Goal: Task Accomplishment & Management: Manage account settings

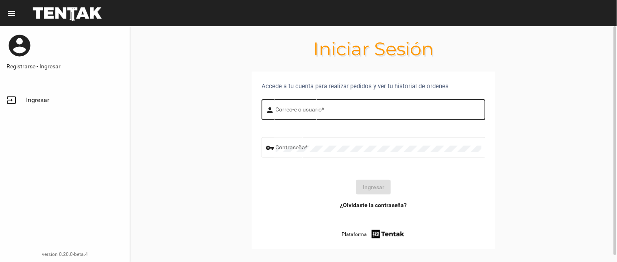
click at [300, 108] on input "Correo-e o usuario *" at bounding box center [379, 111] width 206 height 7
type input "B"
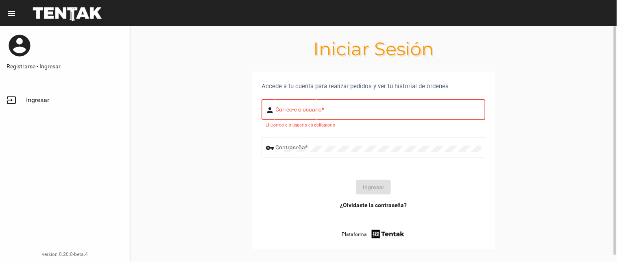
click at [276, 103] on div "Correo-e o usuario *" at bounding box center [379, 109] width 206 height 22
click at [291, 103] on div "Correo-e o usuario *" at bounding box center [379, 109] width 206 height 22
click at [293, 112] on input "Correo-e o usuario *" at bounding box center [379, 111] width 206 height 7
type input "flopyganora"
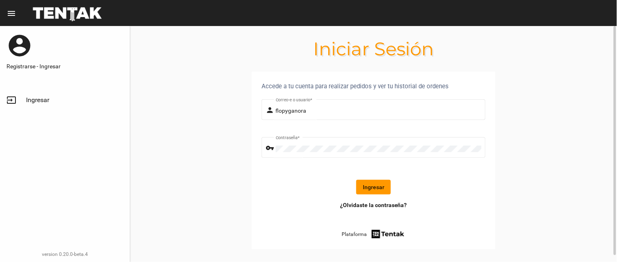
click at [385, 186] on button "Ingresar" at bounding box center [374, 187] width 35 height 15
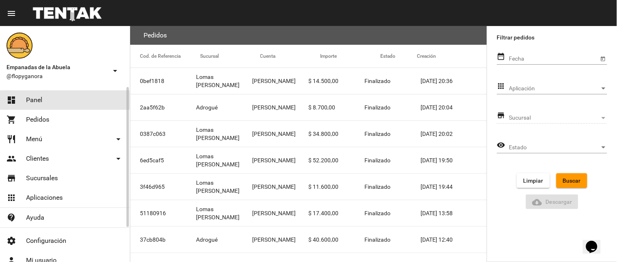
click at [33, 100] on span "Panel" at bounding box center [34, 100] width 16 height 8
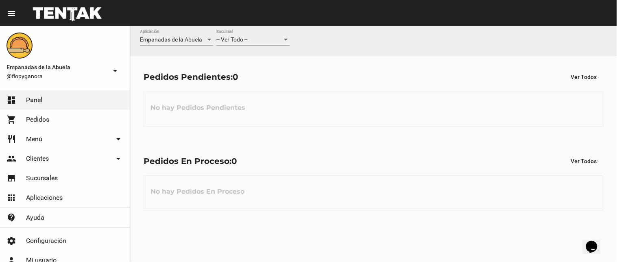
click at [247, 51] on div "-- Ver Todo -- Sucursal" at bounding box center [253, 41] width 73 height 23
click at [276, 42] on div "-- Ver Todo --" at bounding box center [250, 40] width 66 height 7
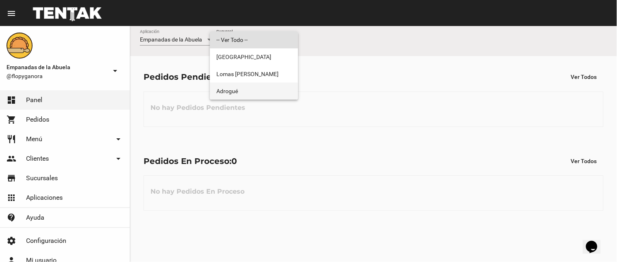
click at [244, 92] on span "Adrogué" at bounding box center [254, 91] width 75 height 17
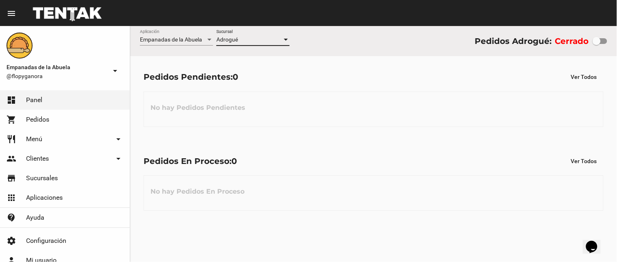
click at [265, 156] on div "Pedidos En Proceso: 0 Ver Todos" at bounding box center [374, 161] width 460 height 15
click at [599, 43] on div at bounding box center [597, 41] width 8 height 8
click at [597, 44] on input "checkbox" at bounding box center [597, 44] width 0 height 0
click at [600, 46] on label at bounding box center [600, 41] width 15 height 10
click at [597, 44] on input "checkbox" at bounding box center [597, 44] width 0 height 0
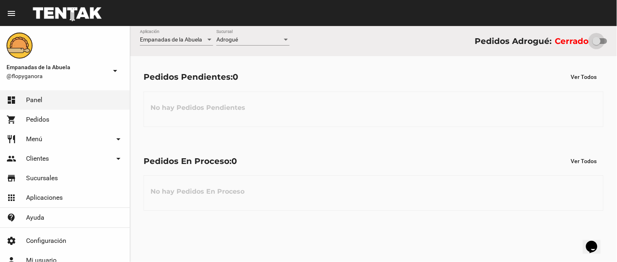
checkbox input "true"
click at [372, 109] on div "No hay Pedidos Pendientes" at bounding box center [374, 109] width 460 height 35
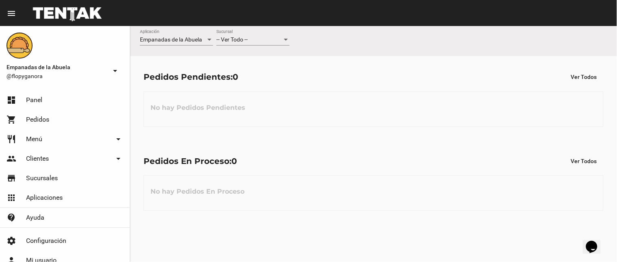
click at [243, 39] on span "-- Ver Todo --" at bounding box center [232, 39] width 31 height 7
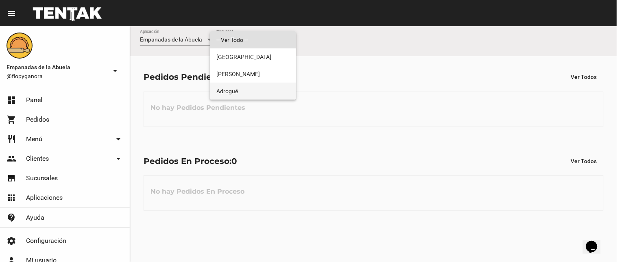
click at [241, 87] on span "Adrogué" at bounding box center [253, 91] width 73 height 17
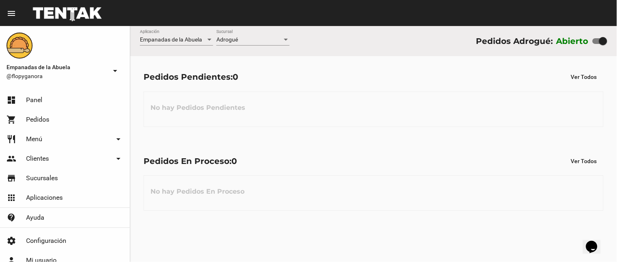
click at [332, 174] on div "Pedidos En Proceso: 0 Ver Todos No hay Pedidos En Proceso" at bounding box center [373, 182] width 487 height 84
